Goal: Check status

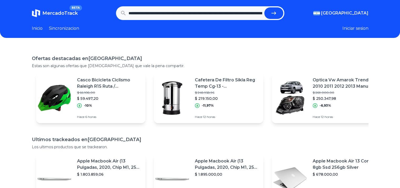
scroll to position [0, 164]
click at [264, 7] on button "submit" at bounding box center [273, 13] width 19 height 12
type input "**********"
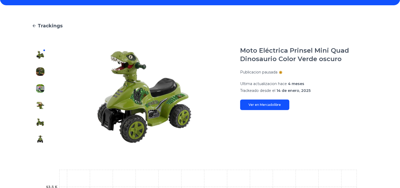
scroll to position [53, 0]
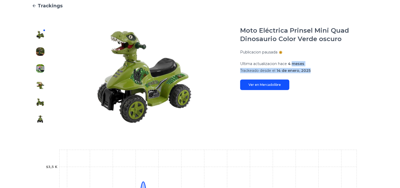
drag, startPoint x: 293, startPoint y: 63, endPoint x: 317, endPoint y: 67, distance: 23.7
click at [317, 67] on section "Ultima actualizacion hace 4 meses Trackeado desde el 14 de enero, 2025" at bounding box center [304, 67] width 128 height 12
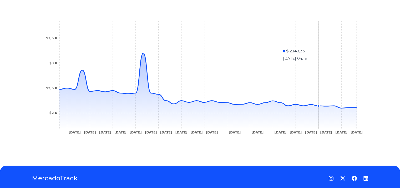
scroll to position [184, 0]
